Goal: Transaction & Acquisition: Purchase product/service

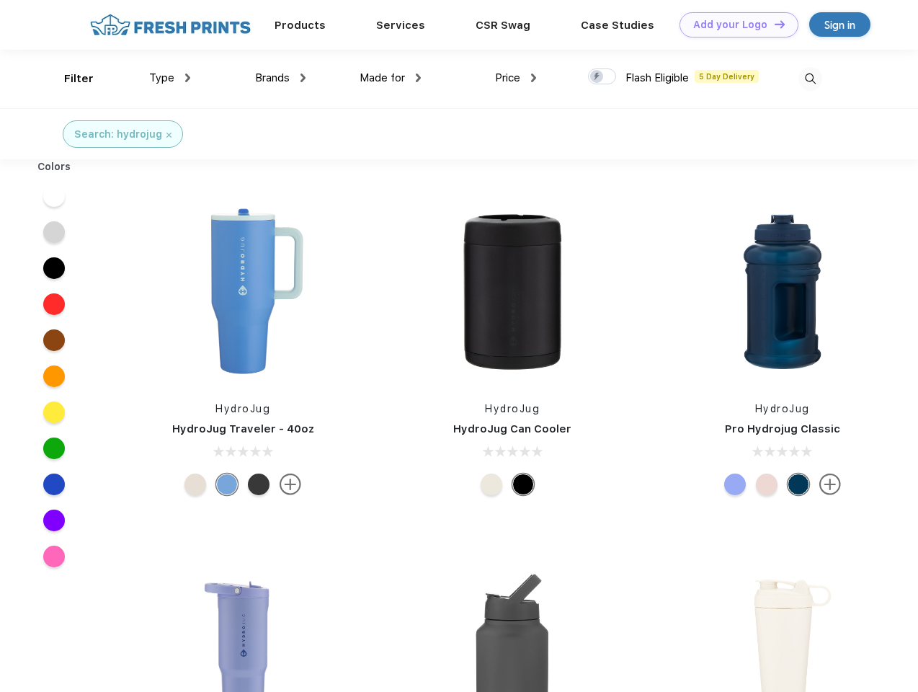
scroll to position [1, 0]
click at [734, 24] on link "Add your Logo Design Tool" at bounding box center [739, 24] width 119 height 25
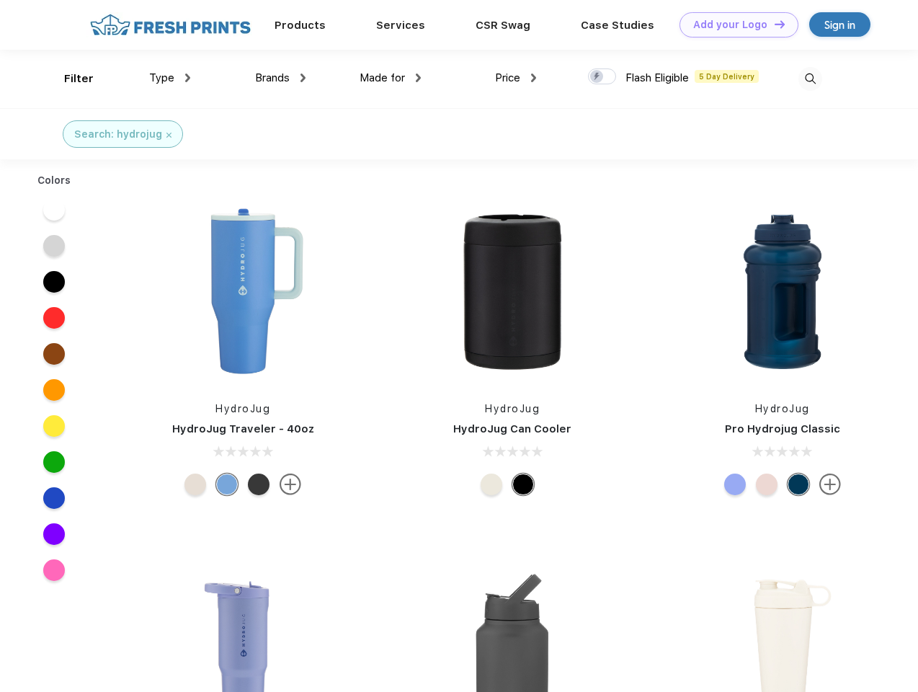
click at [0, 0] on div "Design Tool" at bounding box center [0, 0] width 0 height 0
click at [773, 24] on link "Add your Logo Design Tool" at bounding box center [739, 24] width 119 height 25
click at [69, 79] on div "Filter" at bounding box center [79, 79] width 30 height 17
click at [170, 78] on span "Type" at bounding box center [161, 77] width 25 height 13
click at [280, 78] on span "Brands" at bounding box center [272, 77] width 35 height 13
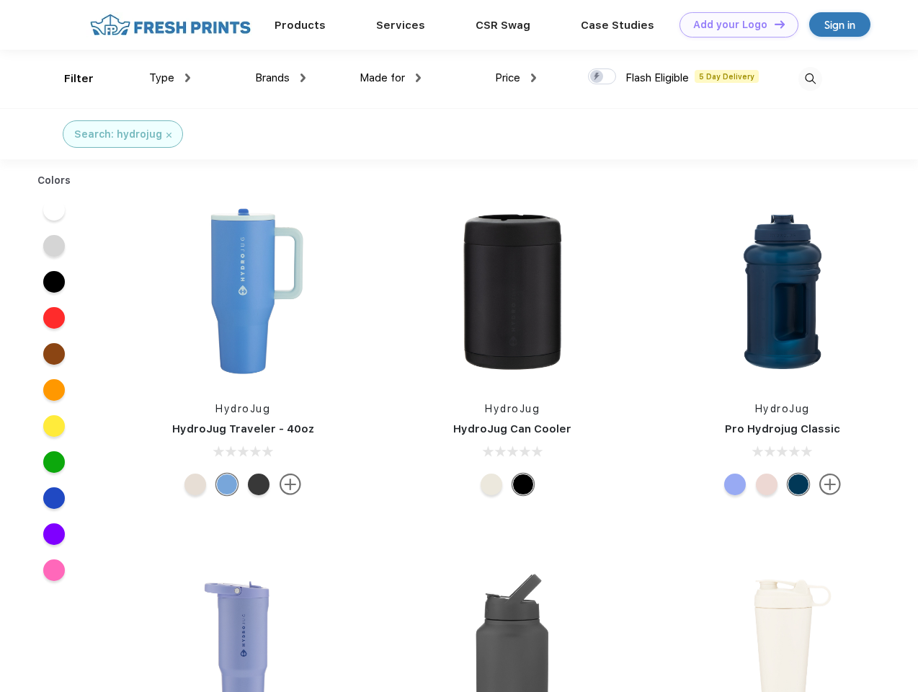
click at [391, 78] on span "Made for" at bounding box center [382, 77] width 45 height 13
click at [516, 78] on span "Price" at bounding box center [507, 77] width 25 height 13
click at [602, 77] on div at bounding box center [602, 76] width 28 height 16
click at [597, 77] on input "checkbox" at bounding box center [592, 72] width 9 height 9
click at [810, 79] on img at bounding box center [810, 79] width 24 height 24
